Goal: Information Seeking & Learning: Learn about a topic

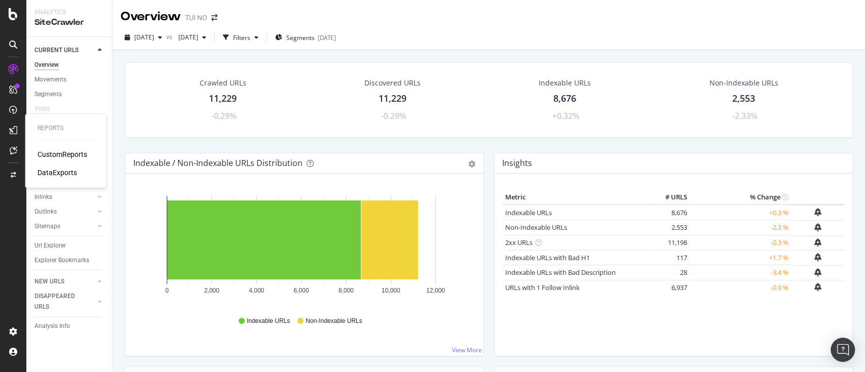
click at [51, 156] on div "CustomReports" at bounding box center [62, 154] width 50 height 10
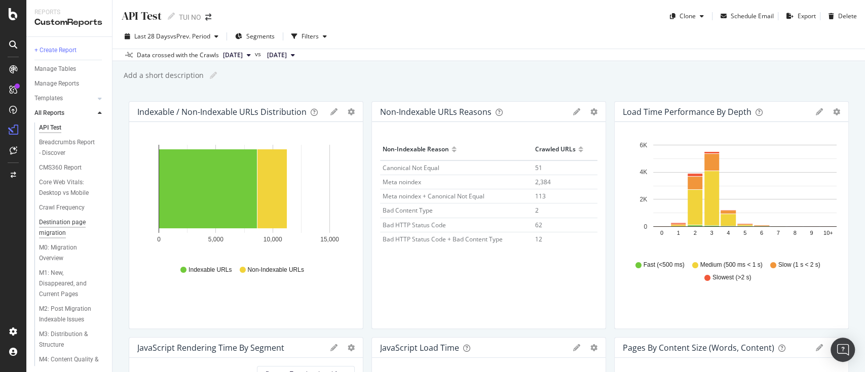
click at [68, 221] on div "Destination page migration" at bounding box center [68, 227] width 58 height 21
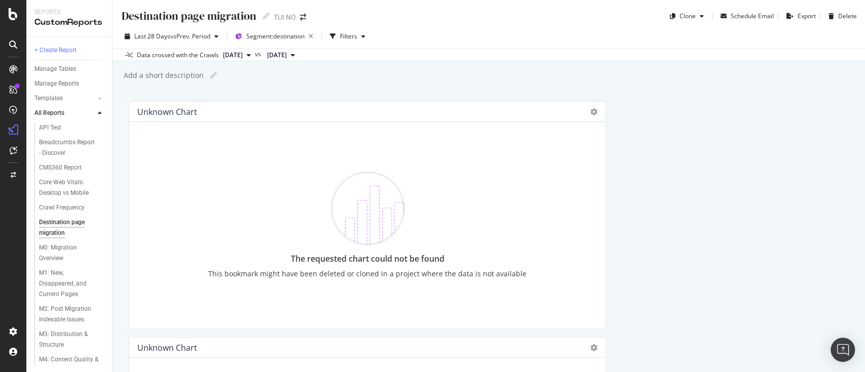
scroll to position [224, 0]
click at [44, 351] on div "Weather page migration" at bounding box center [67, 353] width 57 height 21
click at [56, 223] on div "Destination page migration" at bounding box center [68, 227] width 58 height 21
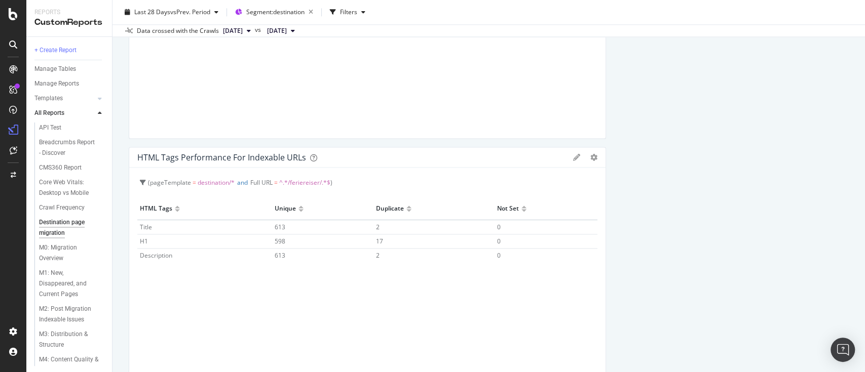
scroll to position [940, 0]
